Goal: Task Accomplishment & Management: Manage account settings

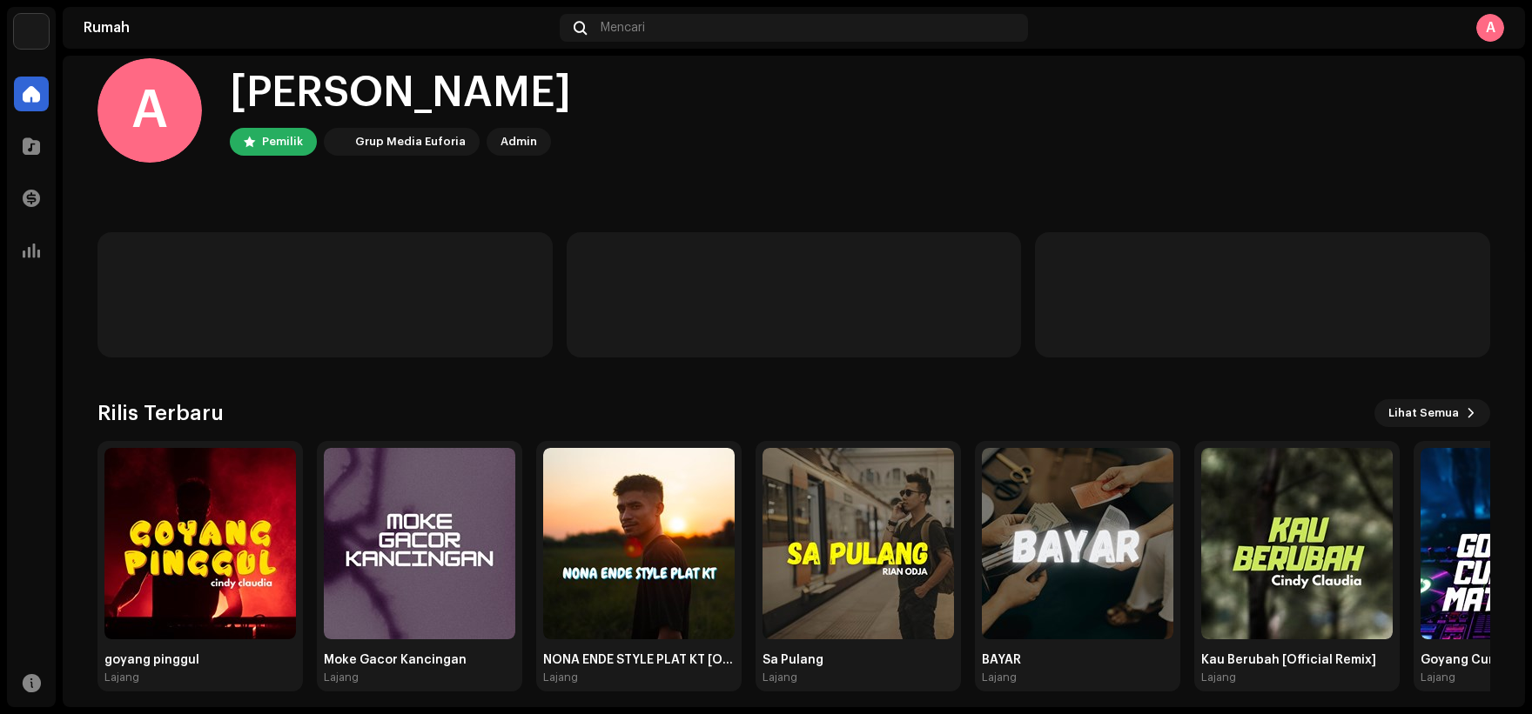
scroll to position [37, 0]
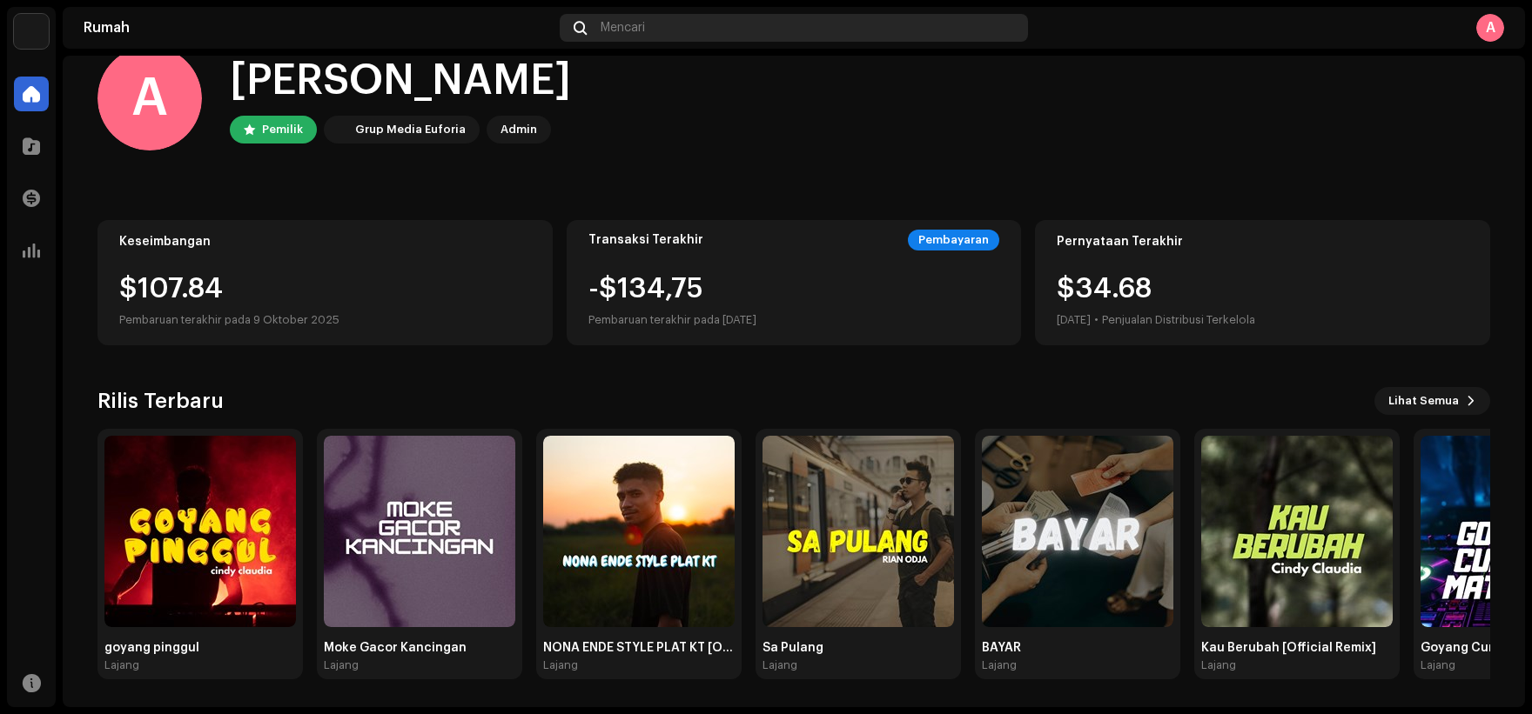
click at [692, 34] on div "Mencari" at bounding box center [794, 28] width 469 height 28
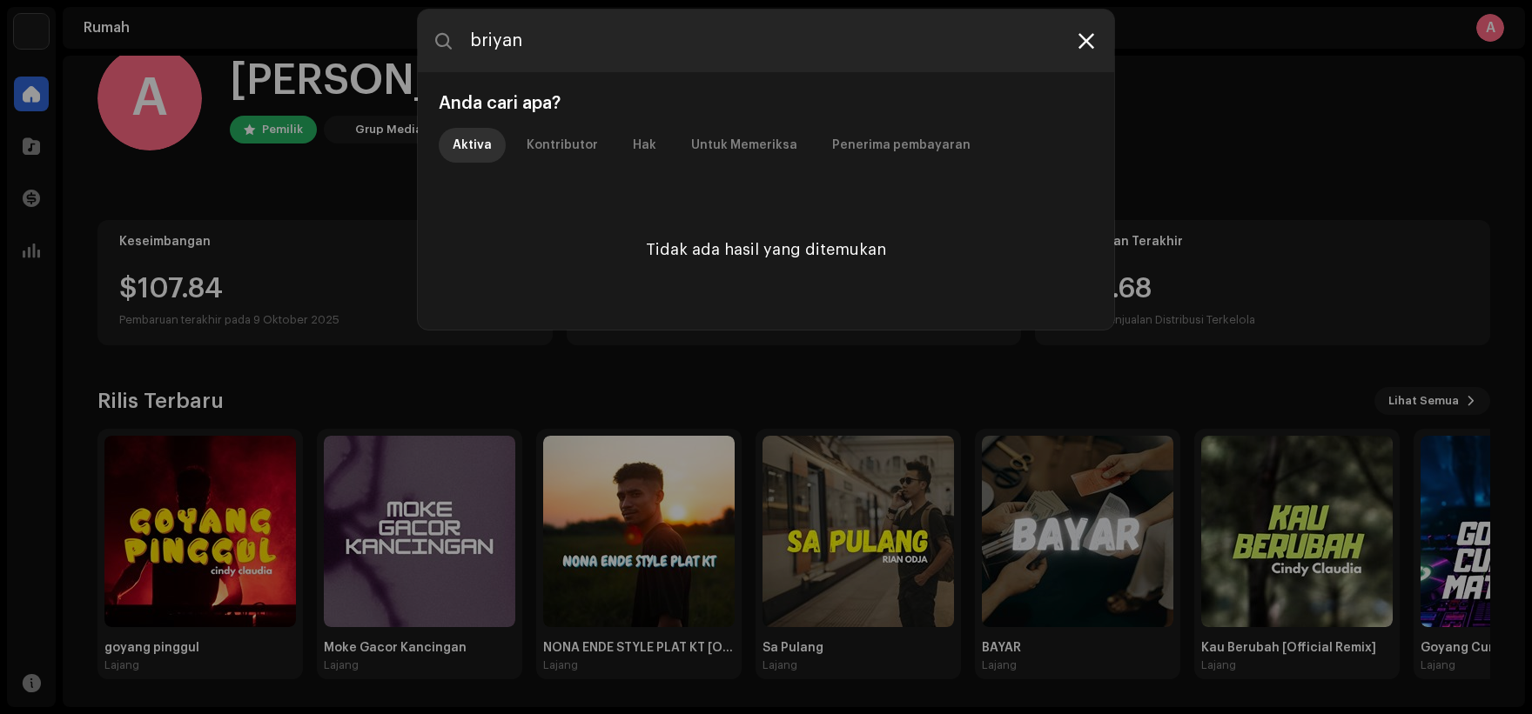
type input "briyan"
click at [1090, 39] on icon at bounding box center [1086, 41] width 16 height 14
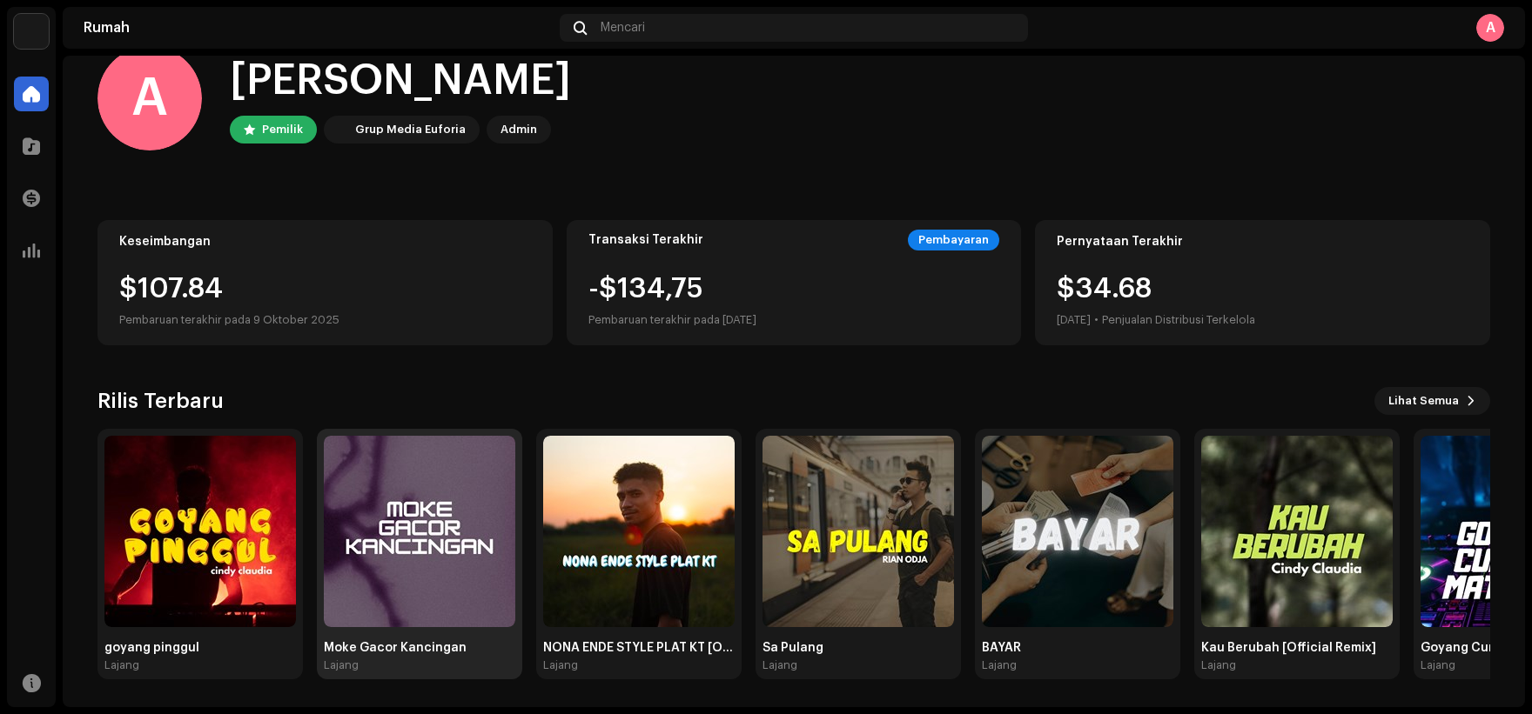
drag, startPoint x: 428, startPoint y: 611, endPoint x: 438, endPoint y: 606, distance: 10.9
click at [428, 610] on img at bounding box center [419, 531] width 191 height 191
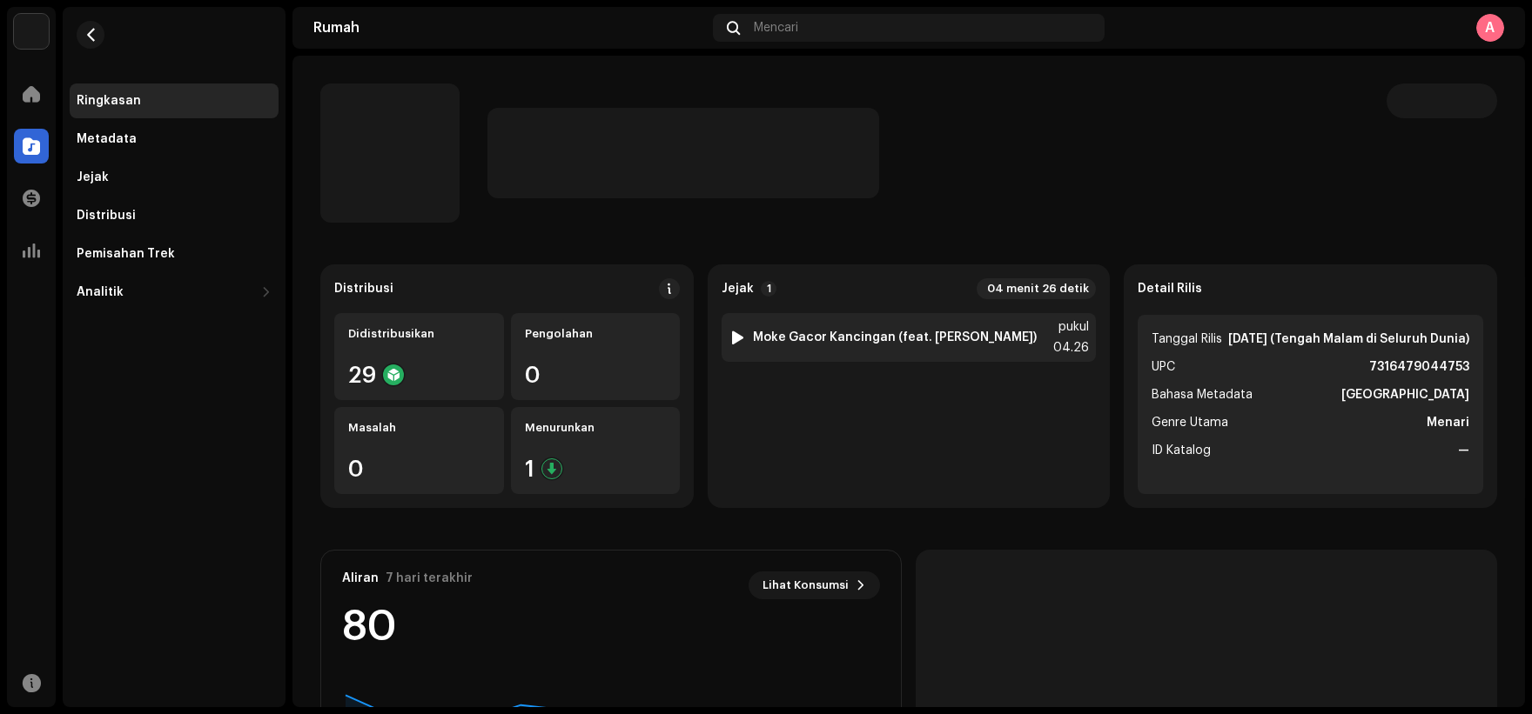
click at [978, 339] on font "Moke Gacor Kancingan (feat. [PERSON_NAME])" at bounding box center [895, 338] width 284 height 12
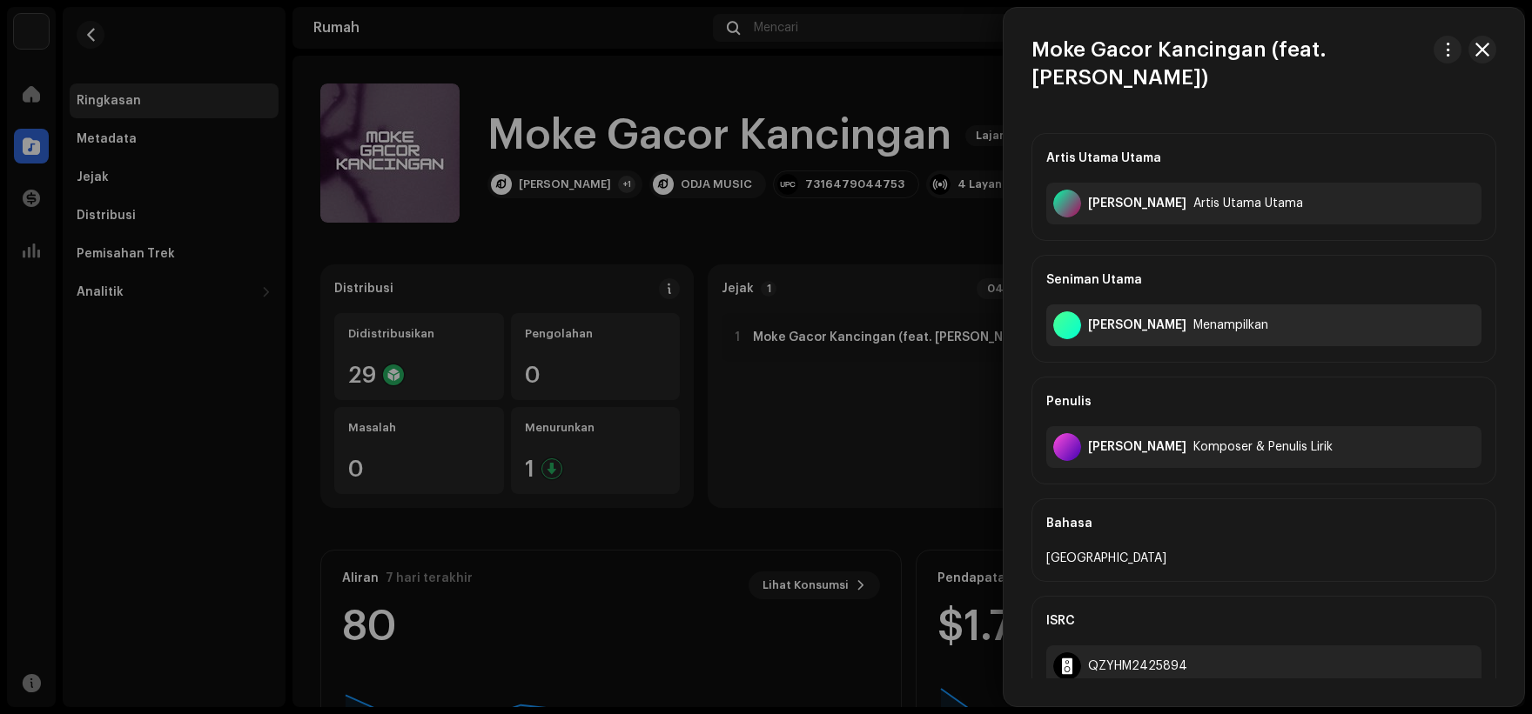
click at [1139, 318] on div "[PERSON_NAME]" at bounding box center [1137, 325] width 98 height 14
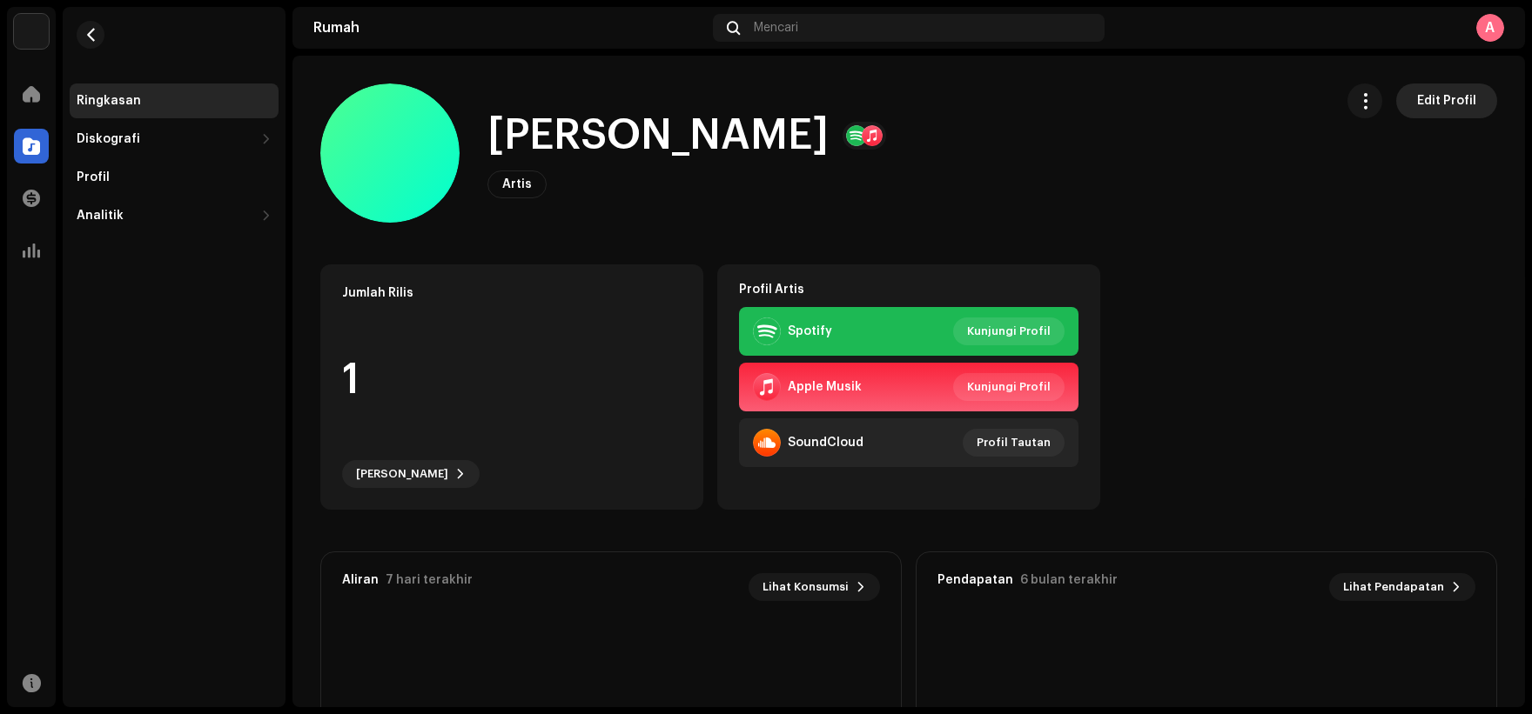
click at [1417, 106] on font "Edit Profil" at bounding box center [1446, 101] width 59 height 12
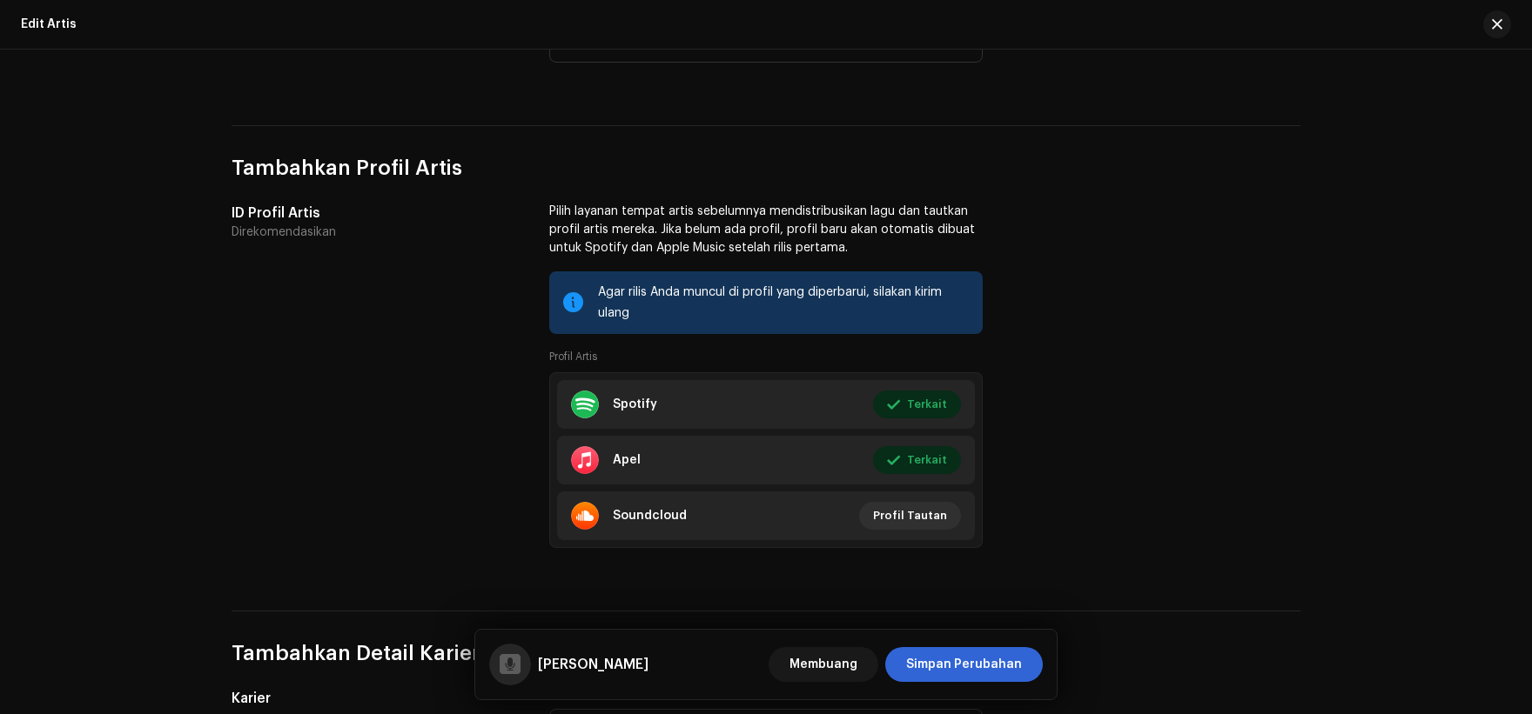
scroll to position [1044, 0]
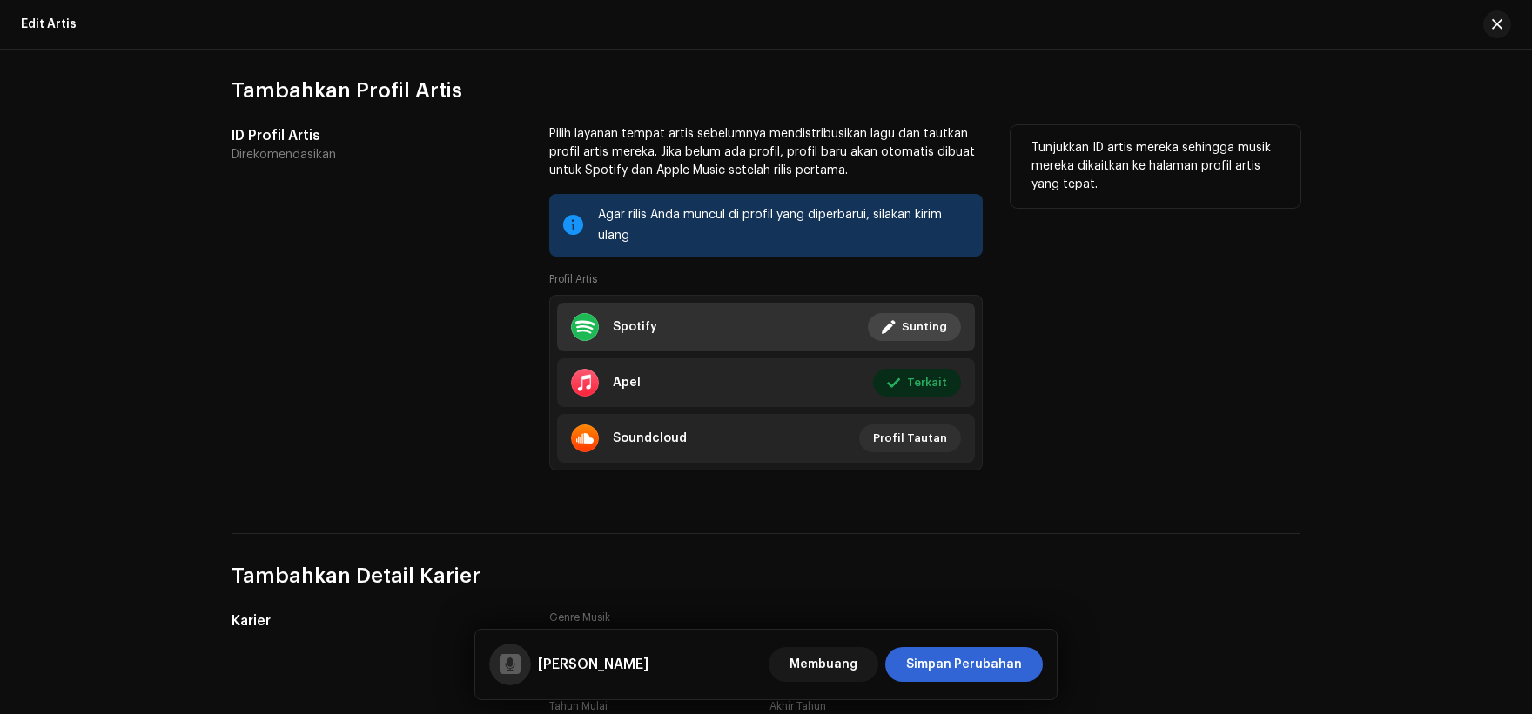
click at [932, 321] on font "Sunting" at bounding box center [924, 326] width 45 height 11
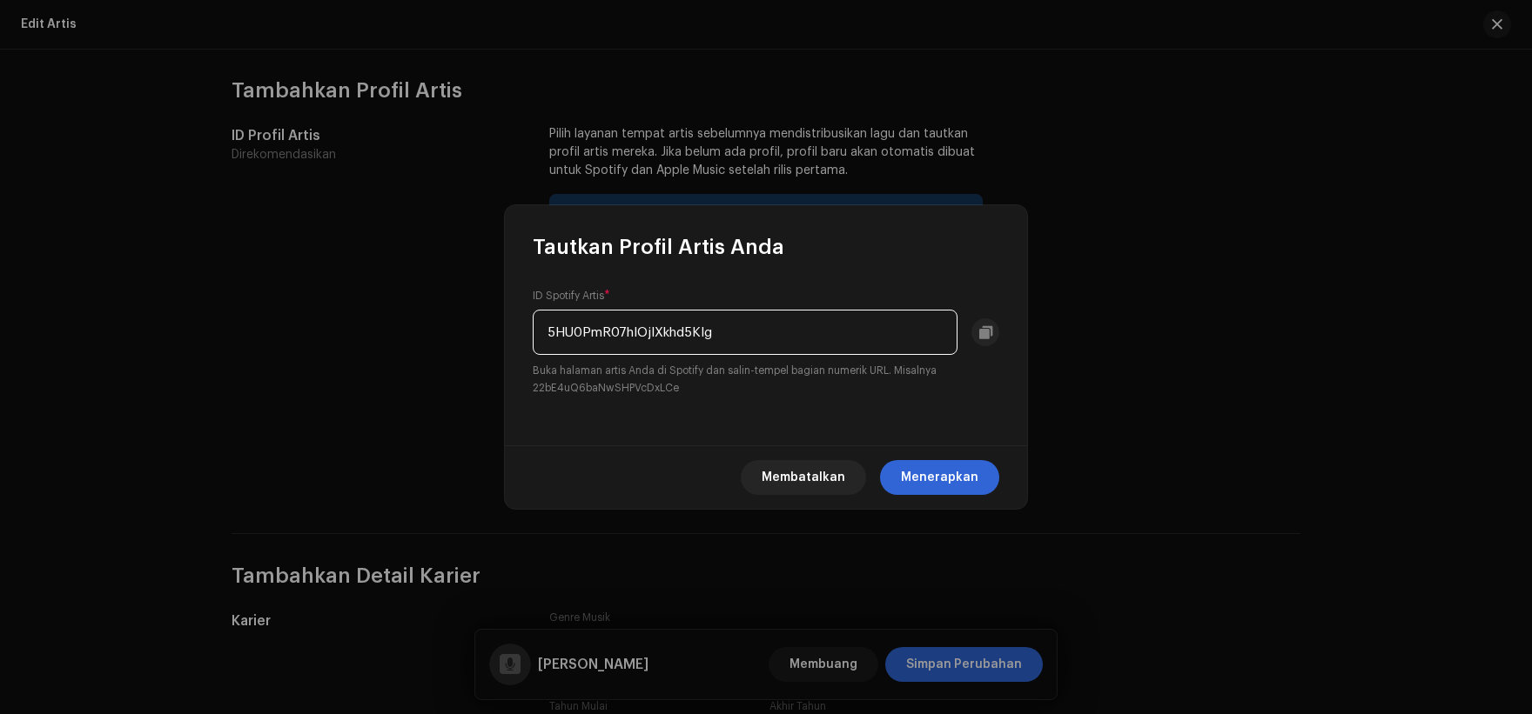
click at [1170, 332] on div "Tautkan Profil Artis Anda ID Spotify Artis * 5HU0PmR07hIOjlXkhd5Klg Buka halama…" at bounding box center [766, 357] width 1532 height 714
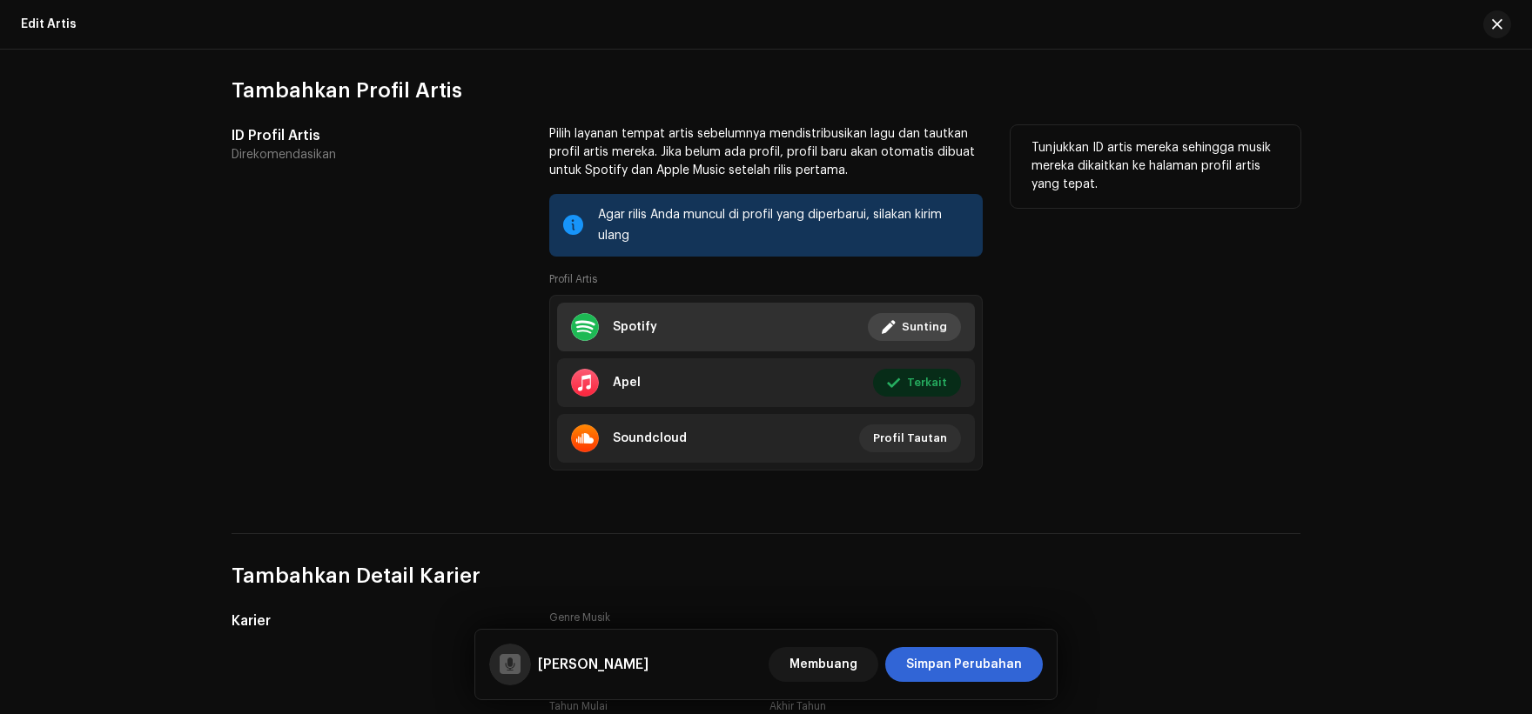
click at [925, 332] on span "Sunting" at bounding box center [924, 327] width 45 height 35
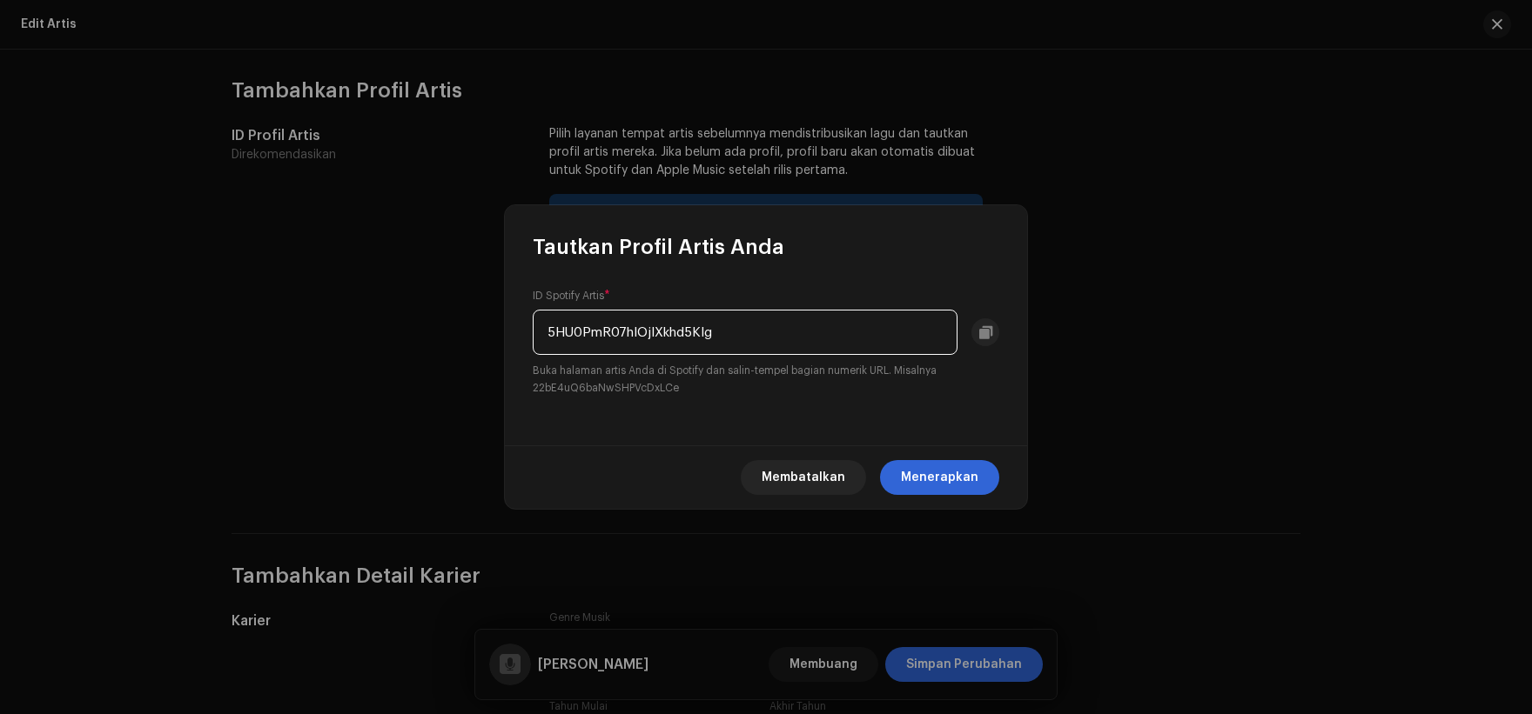
click at [892, 341] on input "5HU0PmR07hIOjlXkhd5Klg" at bounding box center [745, 332] width 425 height 45
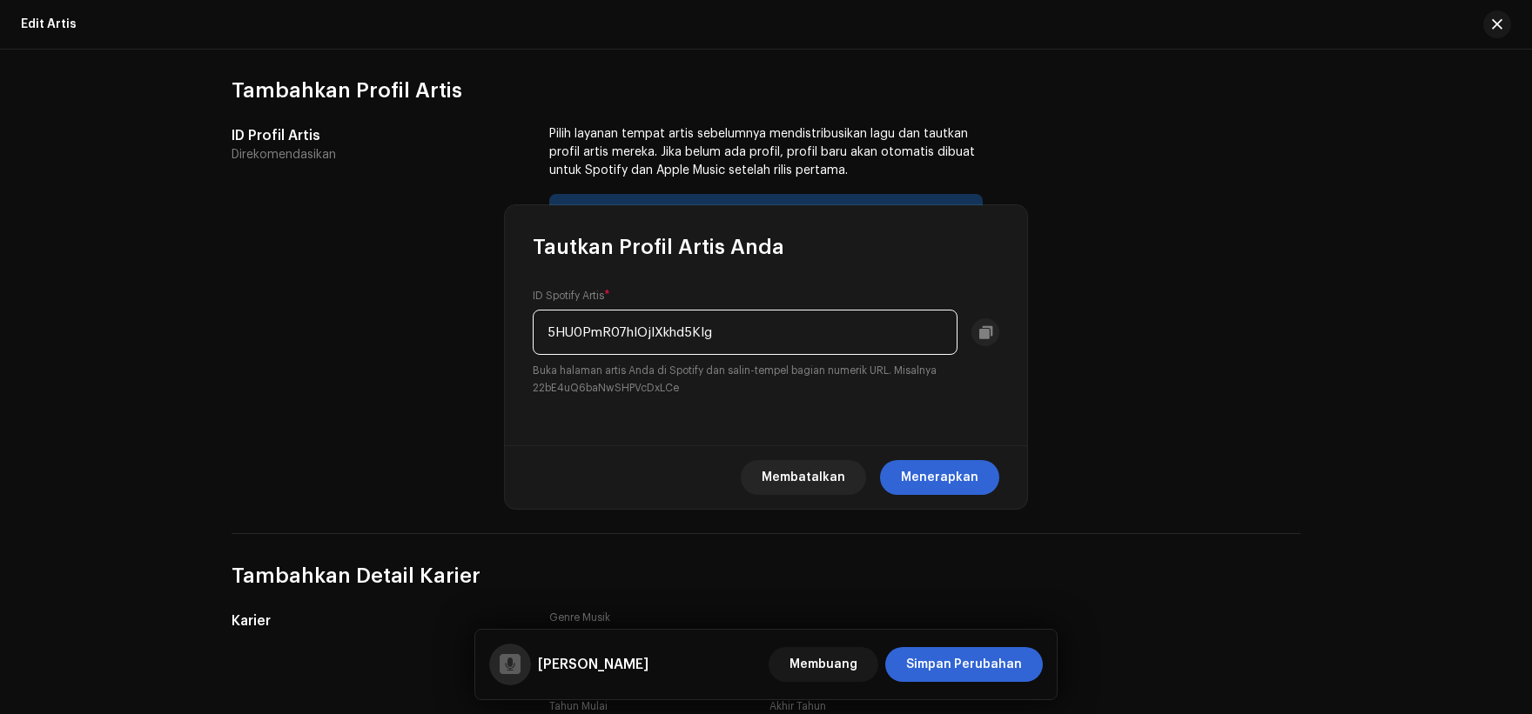
click at [1123, 350] on div "Tautkan Profil Artis Anda ID Spotify Artis * 5HU0PmR07hIOjlXkhd5Klg Buka halama…" at bounding box center [766, 357] width 1532 height 714
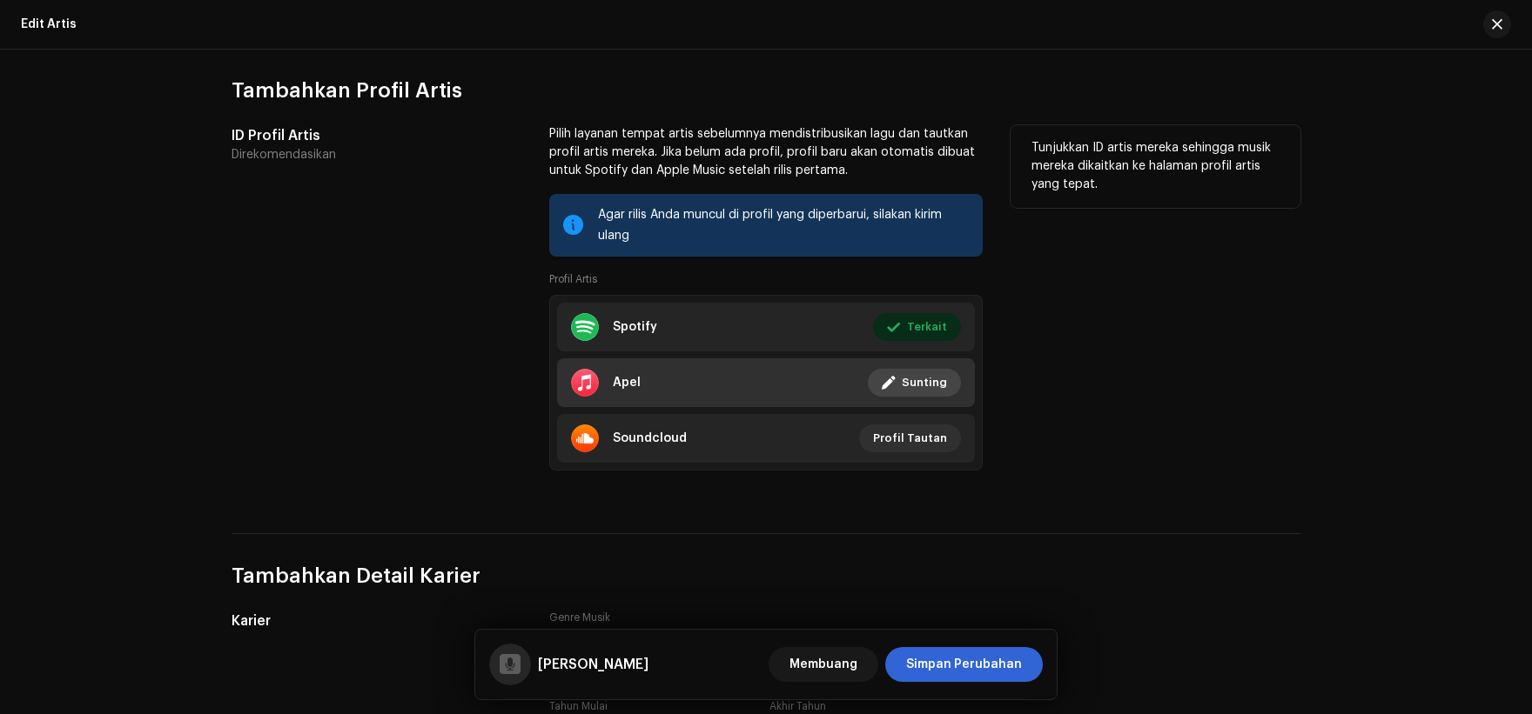
click at [922, 386] on font "Sunting" at bounding box center [924, 382] width 45 height 11
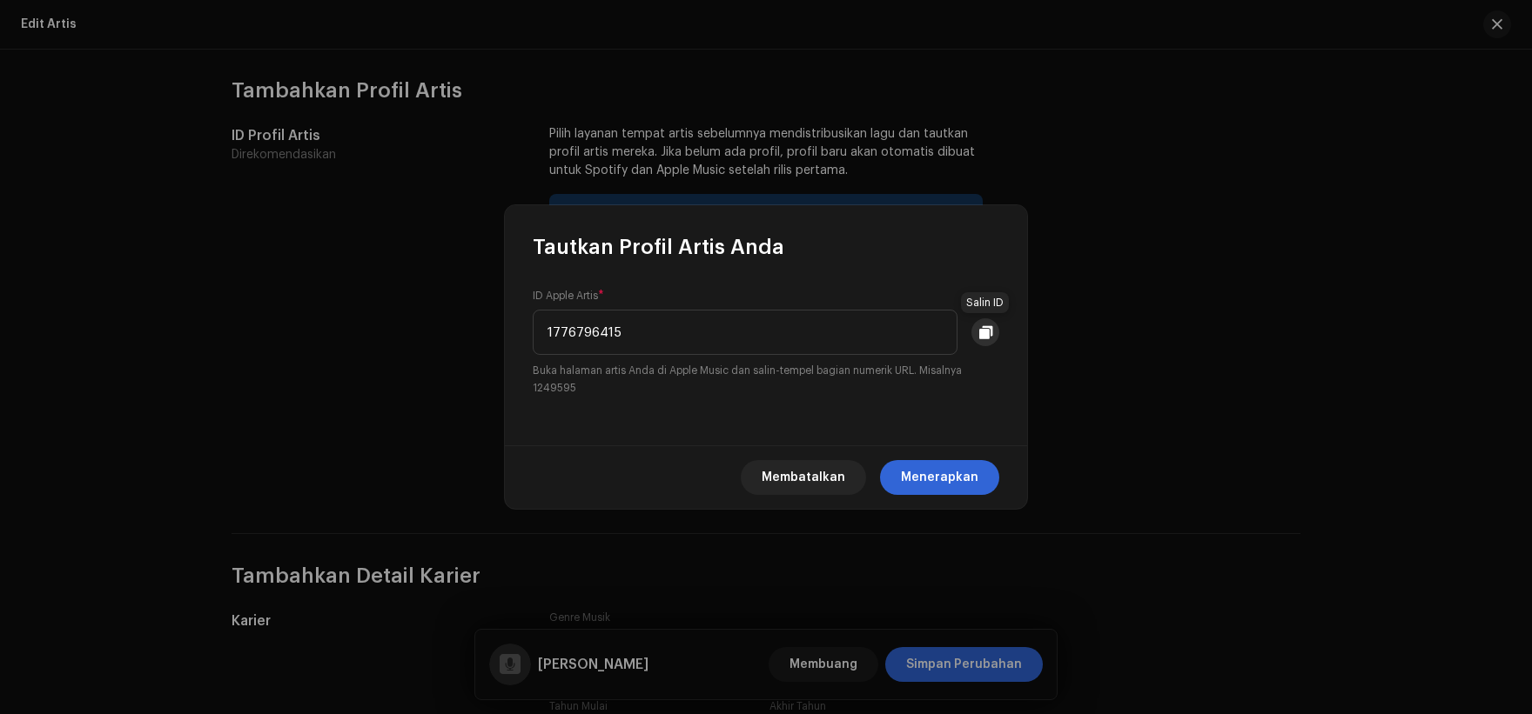
click at [982, 338] on span at bounding box center [985, 332] width 13 height 14
